Goal: Task Accomplishment & Management: Manage account settings

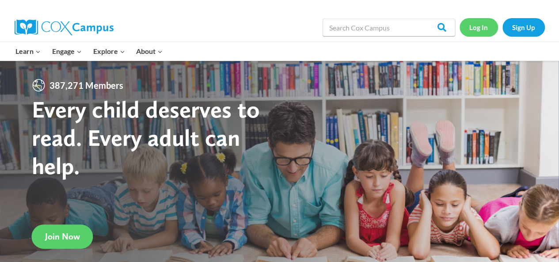
click at [481, 31] on link "Log In" at bounding box center [479, 27] width 38 height 18
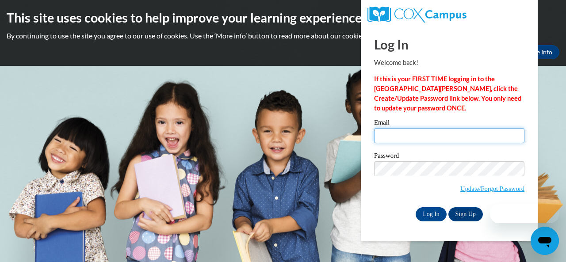
click at [447, 141] on input "Email" at bounding box center [449, 135] width 150 height 15
type input "e044239@muscogee.k12.ga.us"
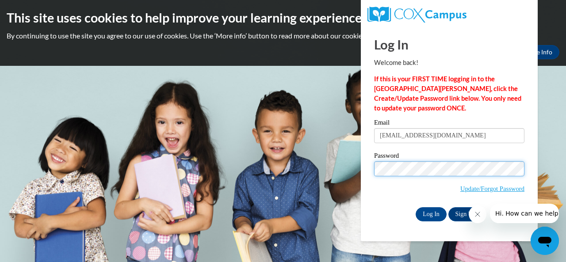
click at [415, 207] on input "Log In" at bounding box center [430, 214] width 31 height 14
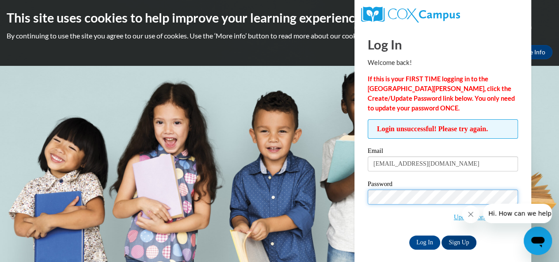
click at [409, 235] on input "Log In" at bounding box center [424, 242] width 31 height 14
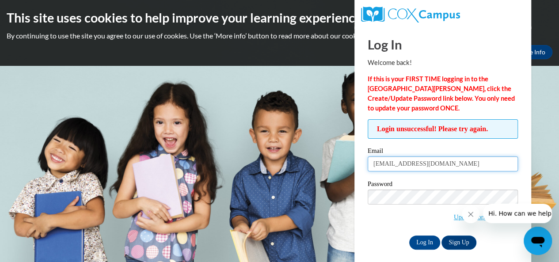
click at [460, 166] on input "e044239@muscogee.k12.ga.us" at bounding box center [443, 163] width 150 height 15
type input "smith.alison.t@muscogee.k12.ga.us"
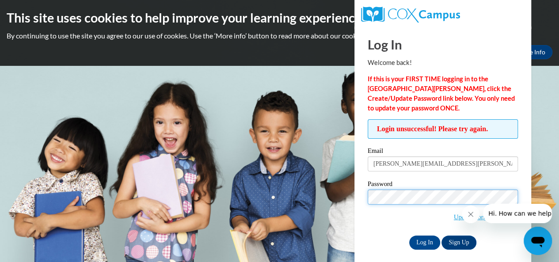
click at [409, 235] on input "Log In" at bounding box center [424, 242] width 31 height 14
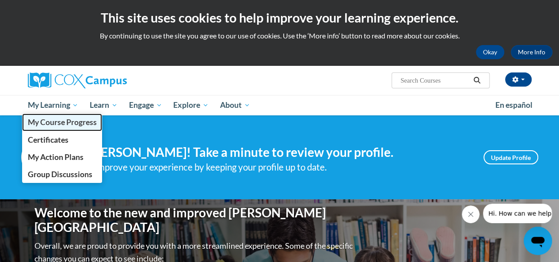
click at [72, 123] on span "My Course Progress" at bounding box center [61, 122] width 69 height 9
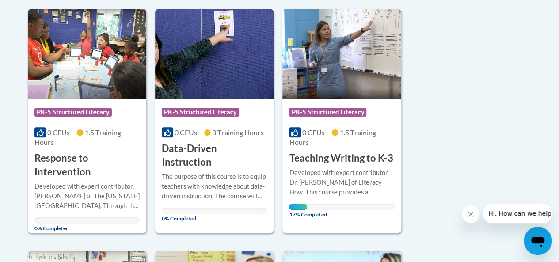
scroll to position [214, 0]
